Goal: Information Seeking & Learning: Learn about a topic

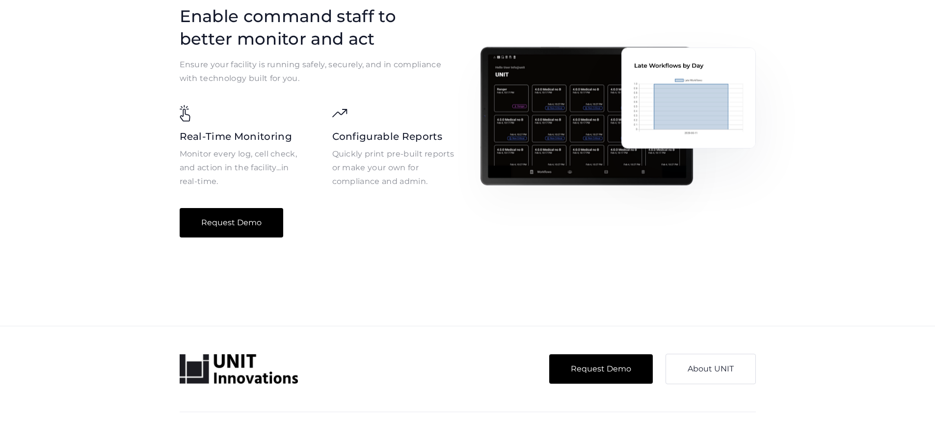
scroll to position [1592, 0]
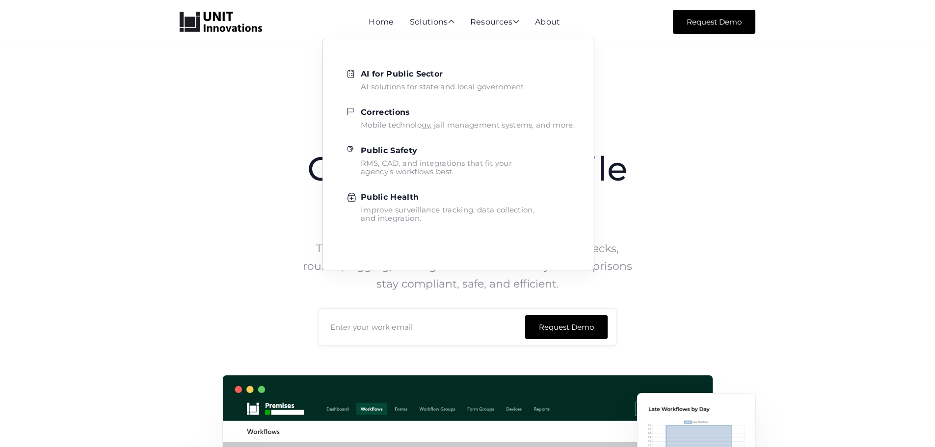
click at [389, 116] on strong "Corrections" at bounding box center [386, 111] width 50 height 9
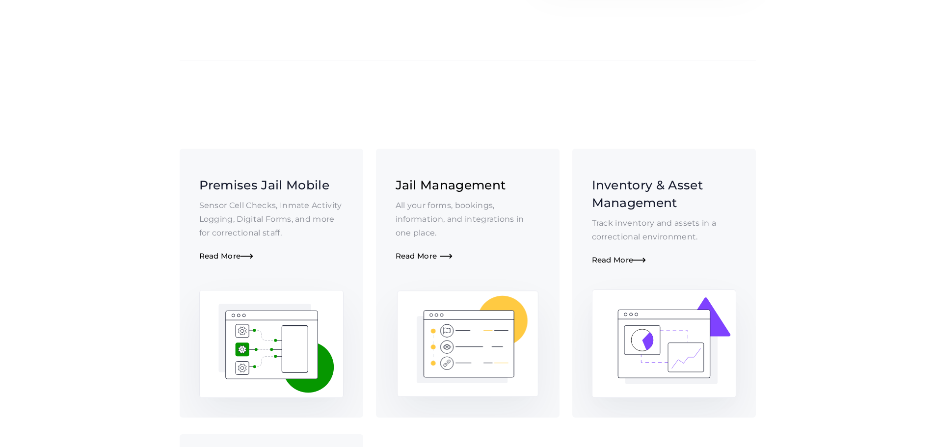
scroll to position [270, 0]
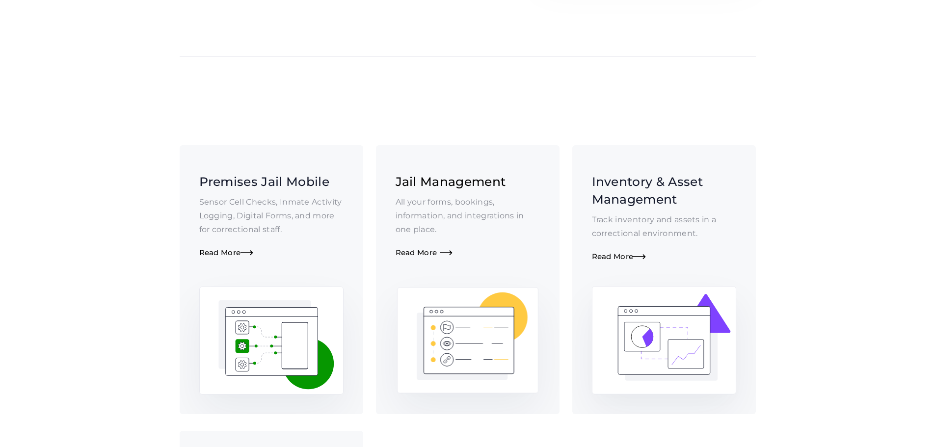
click at [425, 248] on div "Read More " at bounding box center [467, 252] width 144 height 9
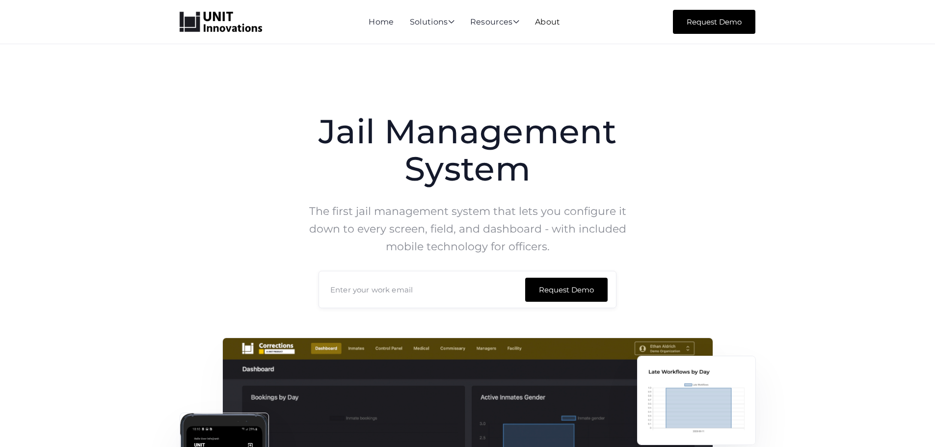
click at [560, 25] on link "About" at bounding box center [548, 21] width 26 height 9
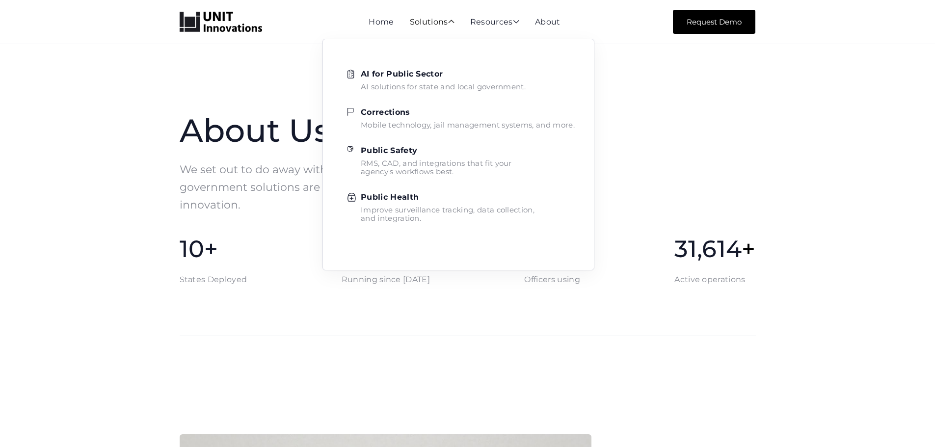
click at [420, 19] on div "Solutions " at bounding box center [432, 22] width 45 height 9
click at [382, 113] on strong "Corrections" at bounding box center [386, 111] width 50 height 9
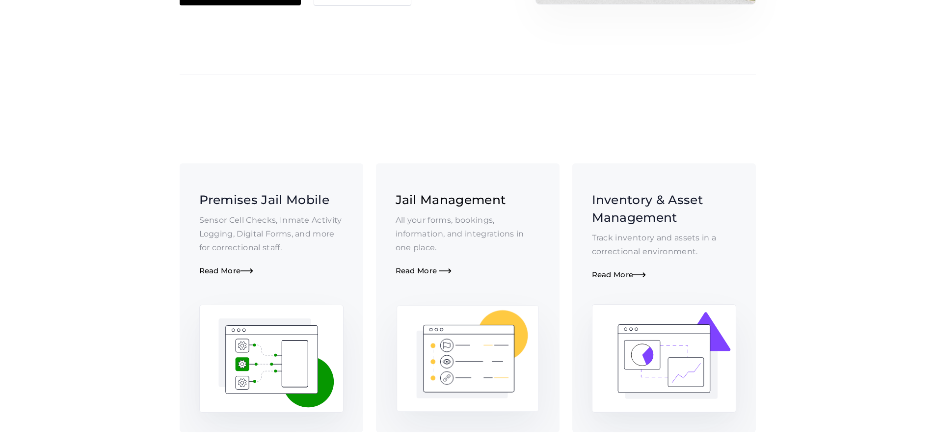
scroll to position [363, 0]
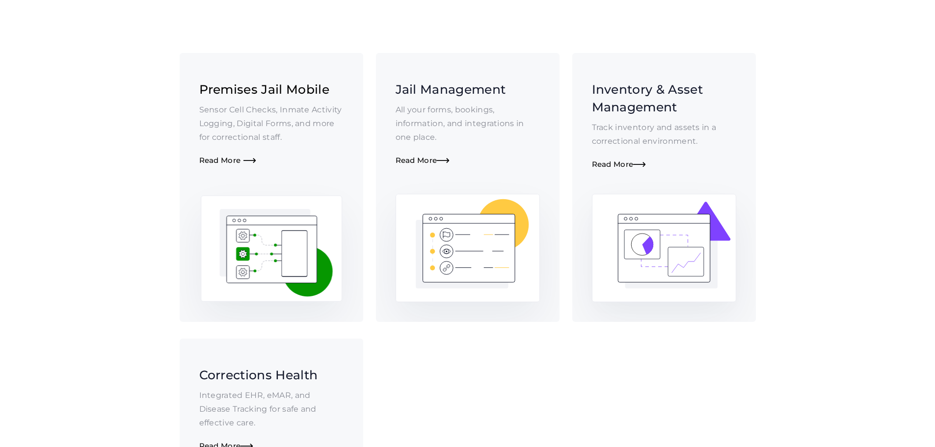
click at [255, 80] on h3 "Premises Jail Mobile" at bounding box center [271, 89] width 144 height 18
